Goal: Information Seeking & Learning: Learn about a topic

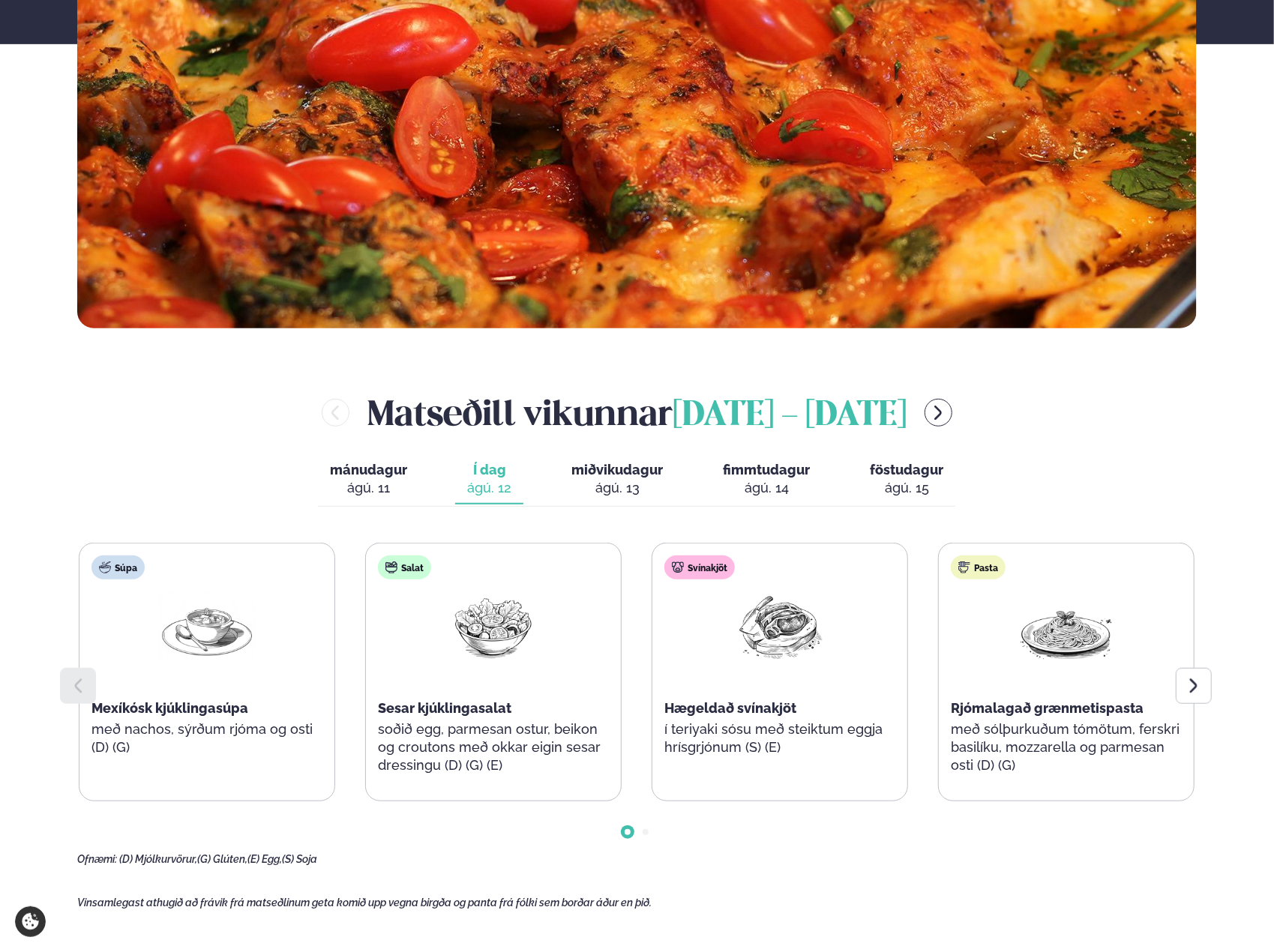
scroll to position [525, 0]
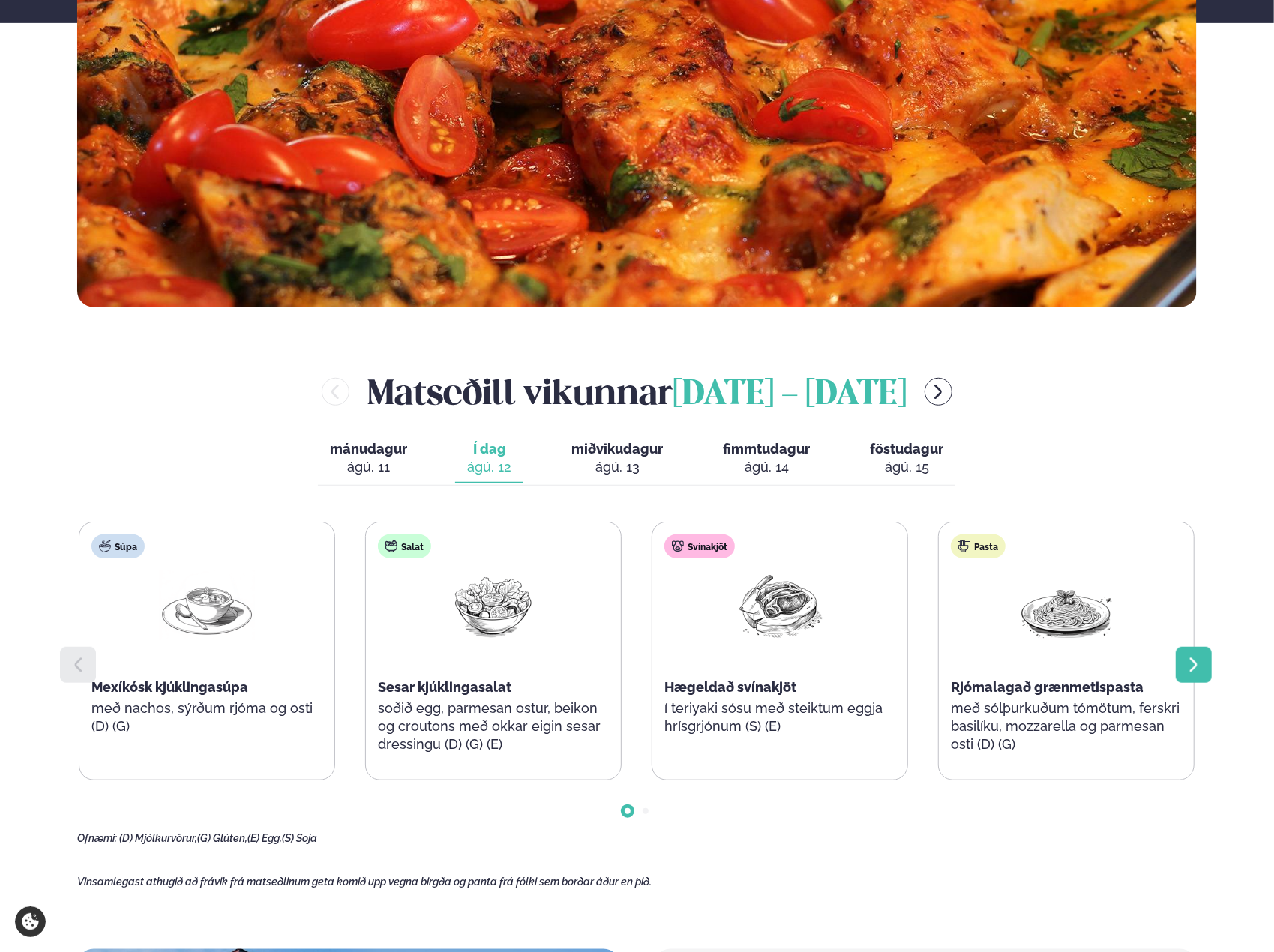
click at [1198, 663] on icon at bounding box center [1193, 664] width 18 height 18
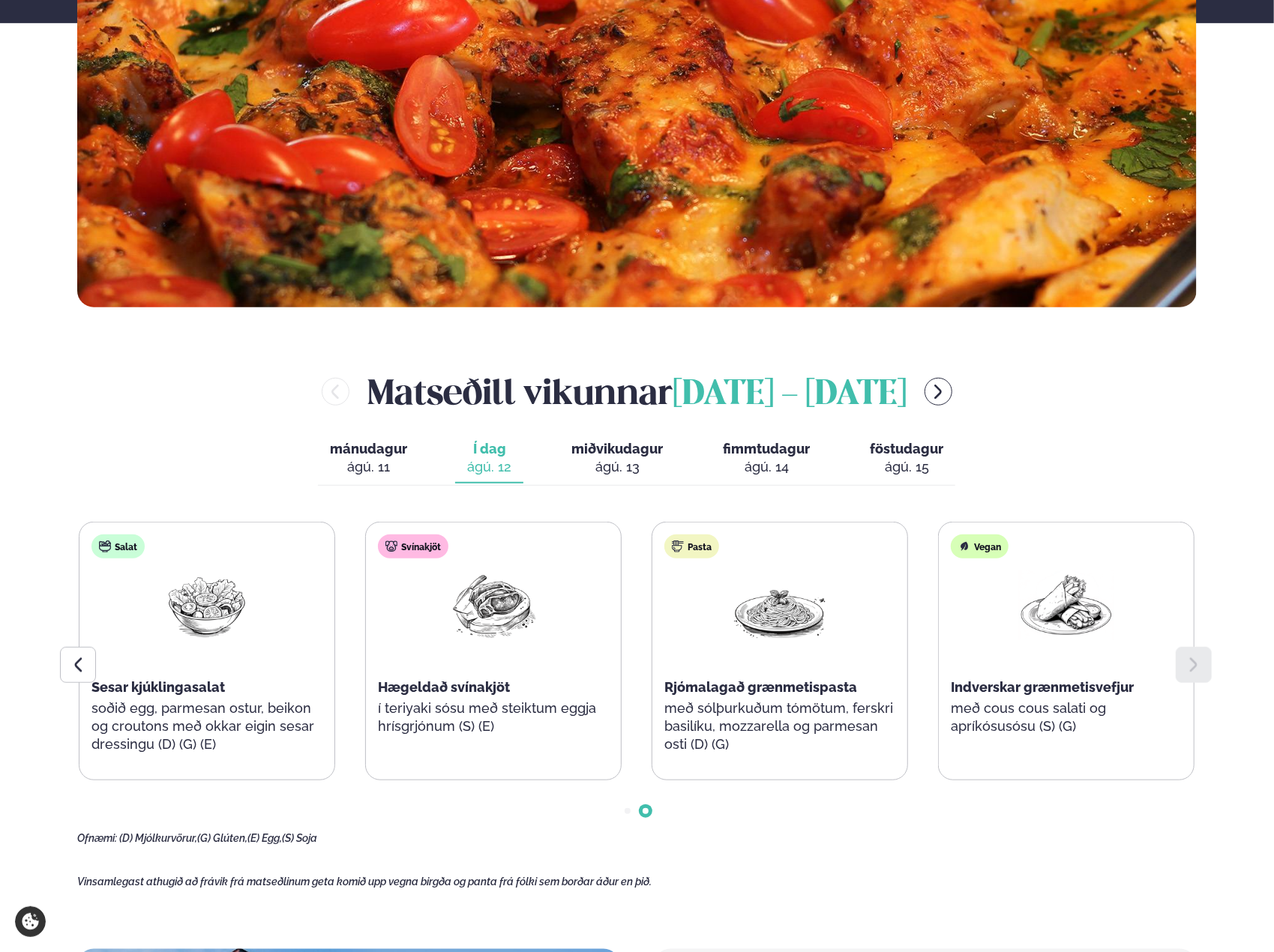
click at [648, 457] on span "miðvikudagur" at bounding box center [617, 448] width 91 height 16
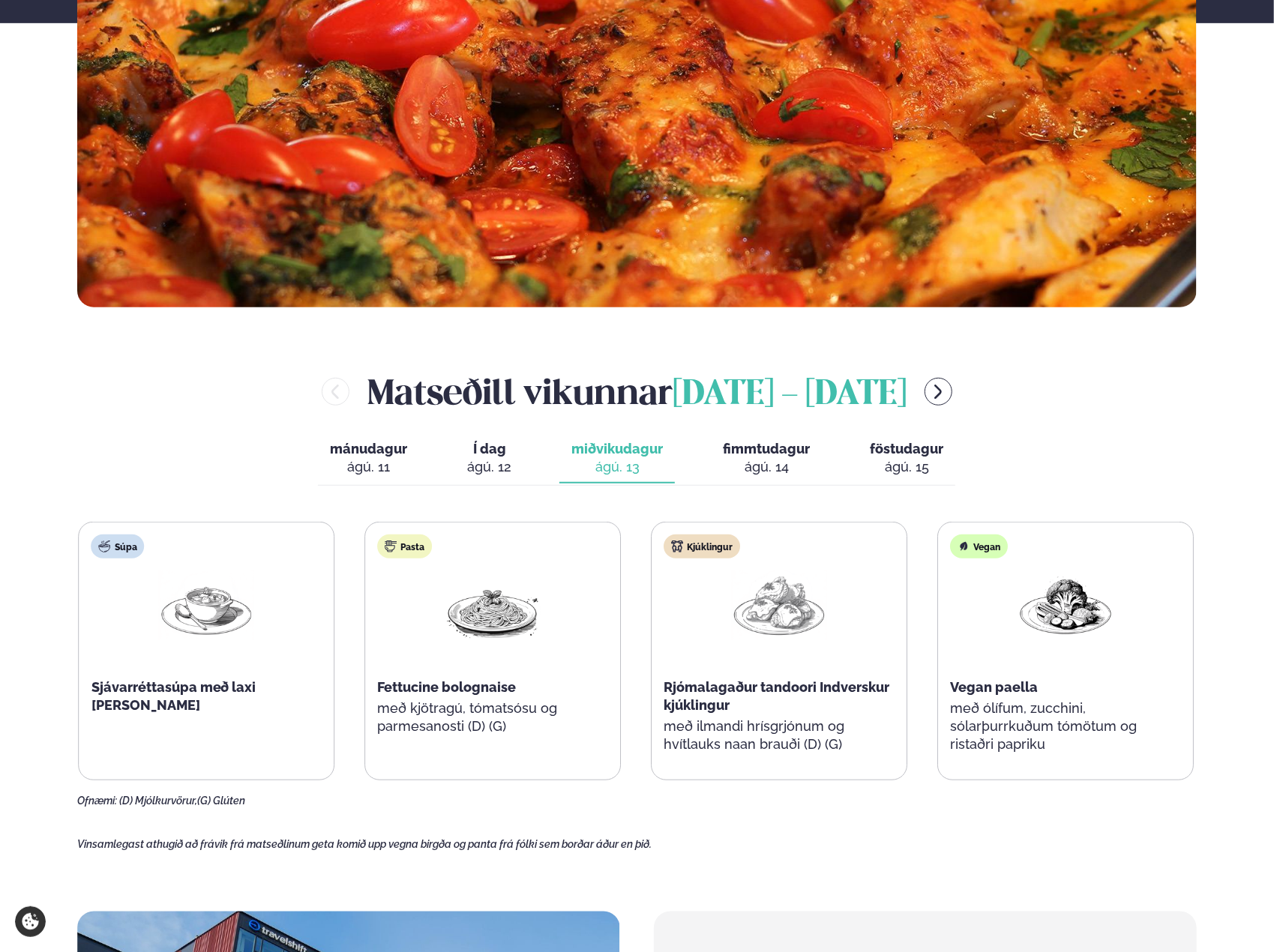
click at [464, 697] on div "Pasta Fettucine bolognaise með kjötragú, tómatsósu og parmesanosti (D) (G)" at bounding box center [492, 642] width 255 height 240
click at [763, 478] on button "fimmtudagur fim. [DATE]" at bounding box center [766, 458] width 111 height 49
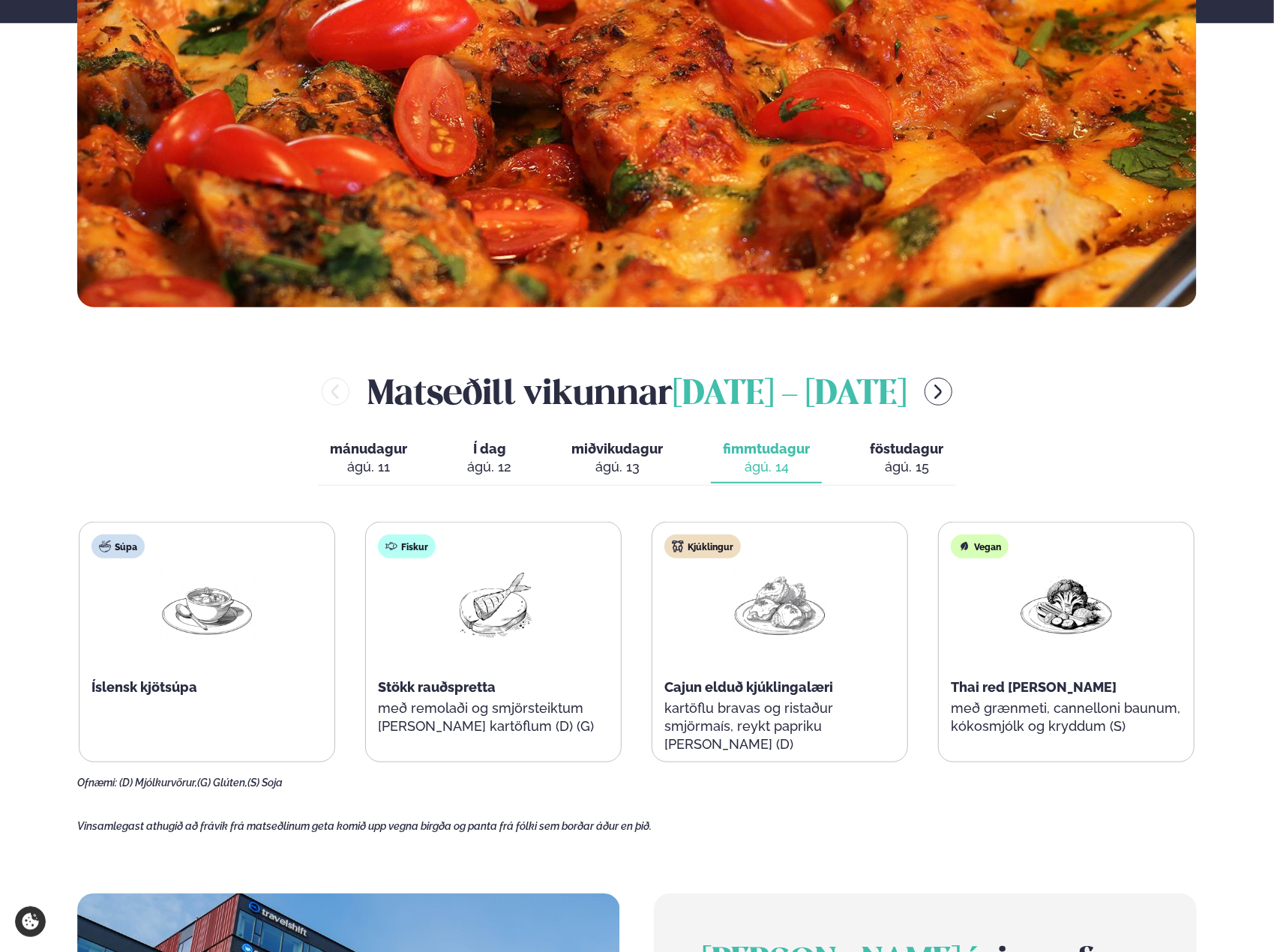
click at [906, 472] on div "ágú. 15" at bounding box center [906, 466] width 74 height 18
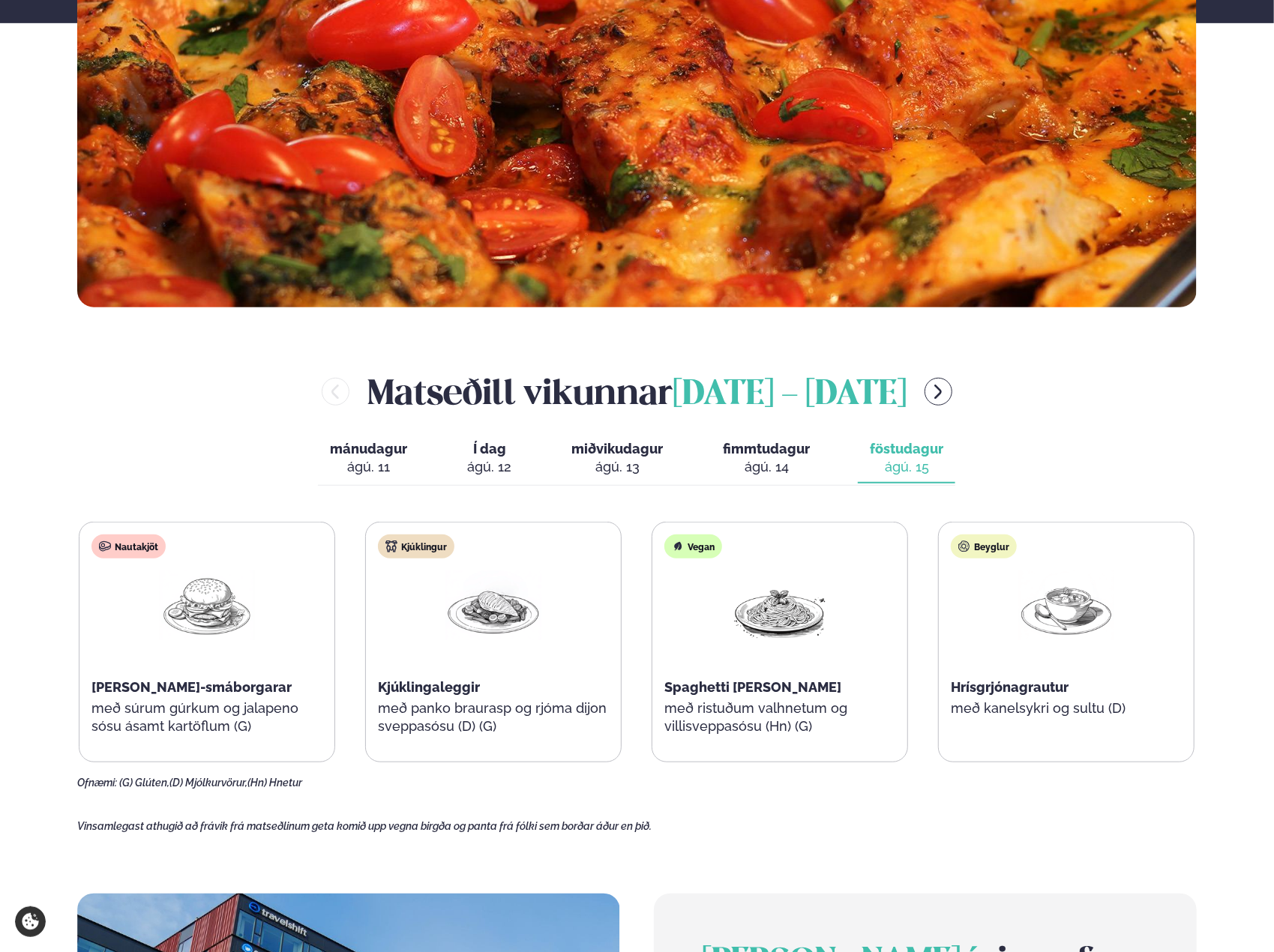
drag, startPoint x: 885, startPoint y: 529, endPoint x: 891, endPoint y: 536, distance: 9.2
drag, startPoint x: 891, startPoint y: 536, endPoint x: 1048, endPoint y: 458, distance: 175.3
click at [1048, 458] on div "[PERSON_NAME] [DATE] - [DATE] mánudagur mán. [DATE] Í dag Í d. [DATE] miðvikuda…" at bounding box center [637, 578] width 1119 height 422
click at [1049, 455] on div "[PERSON_NAME] [DATE] - [DATE] mánudagur mán. [DATE] Í dag Í d. [DATE] miðvikuda…" at bounding box center [637, 578] width 1119 height 422
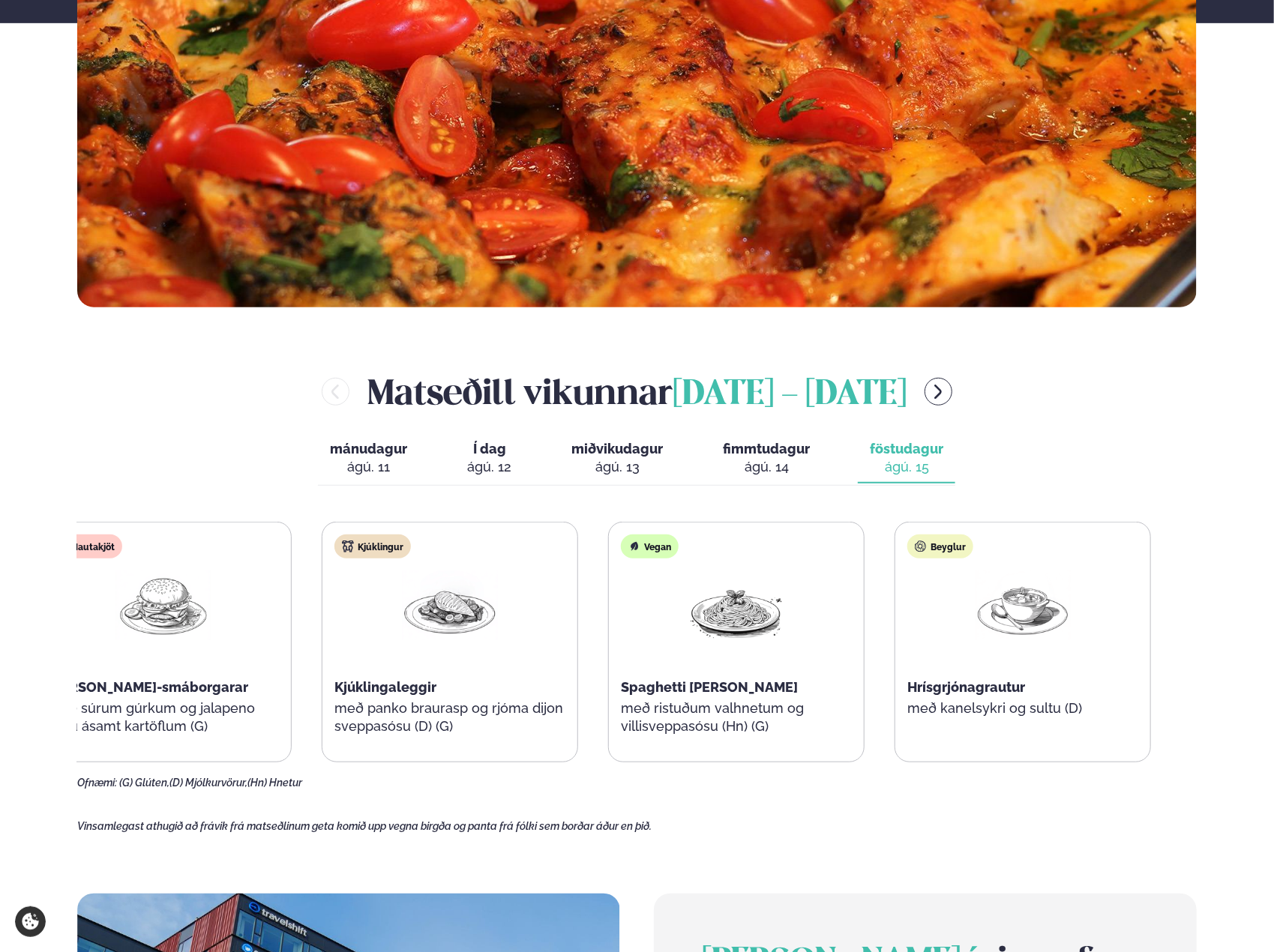
click at [927, 677] on div "Beyglur Hrísgrjónagrautur með kanelsykri og sultu (D)" at bounding box center [1022, 642] width 255 height 240
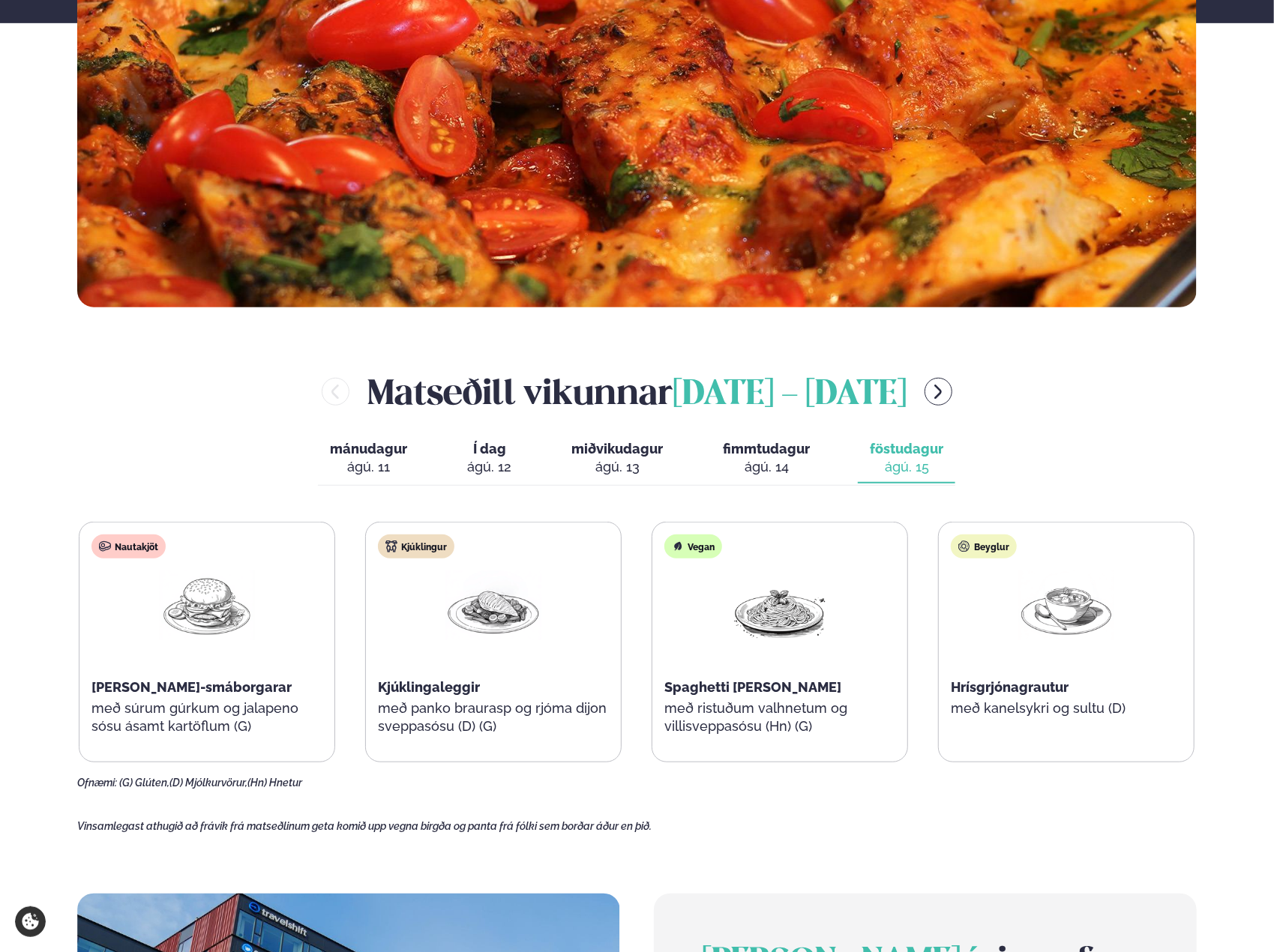
click at [498, 461] on div "ágú. 12" at bounding box center [489, 466] width 44 height 18
